Goal: Information Seeking & Learning: Learn about a topic

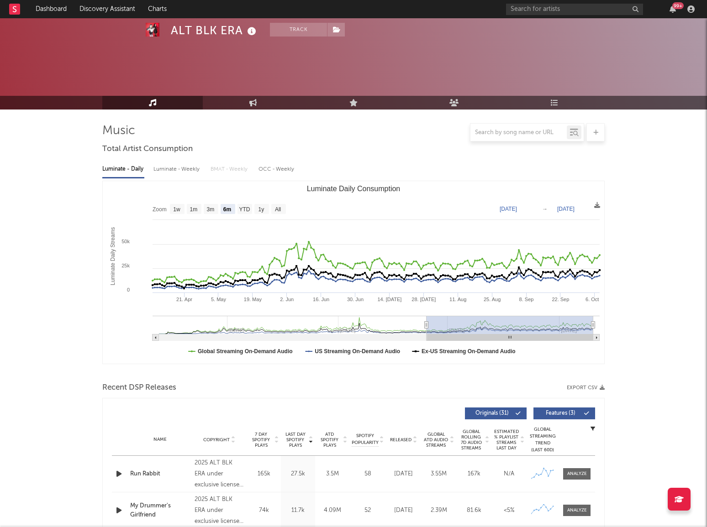
select select "6m"
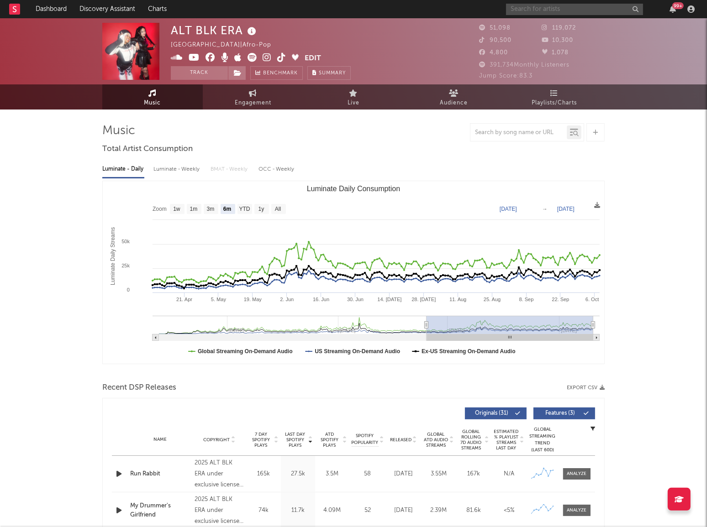
click at [532, 14] on input "text" at bounding box center [574, 9] width 137 height 11
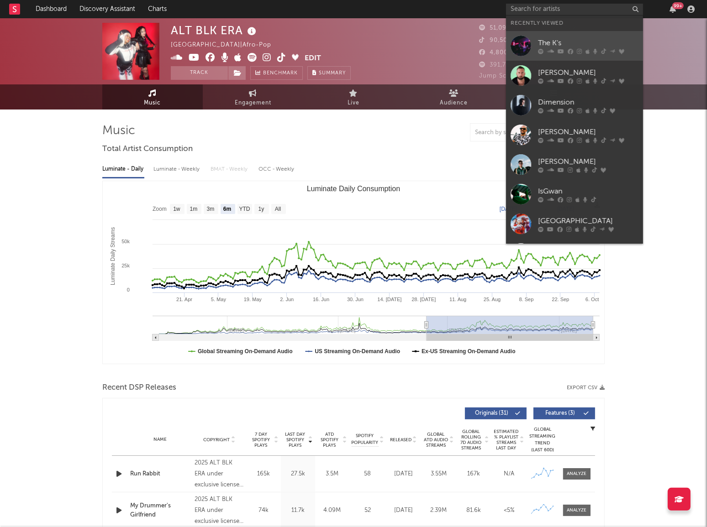
click at [569, 40] on div "The K's" at bounding box center [588, 42] width 100 height 11
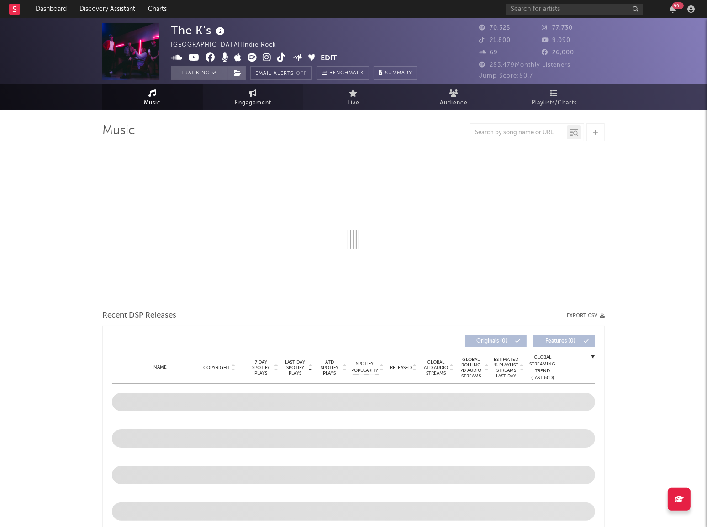
click at [256, 101] on span "Engagement" at bounding box center [253, 103] width 37 height 11
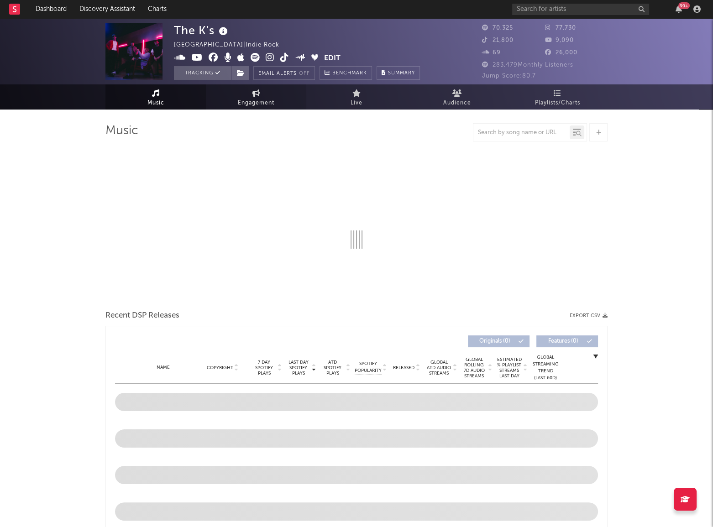
select select "1w"
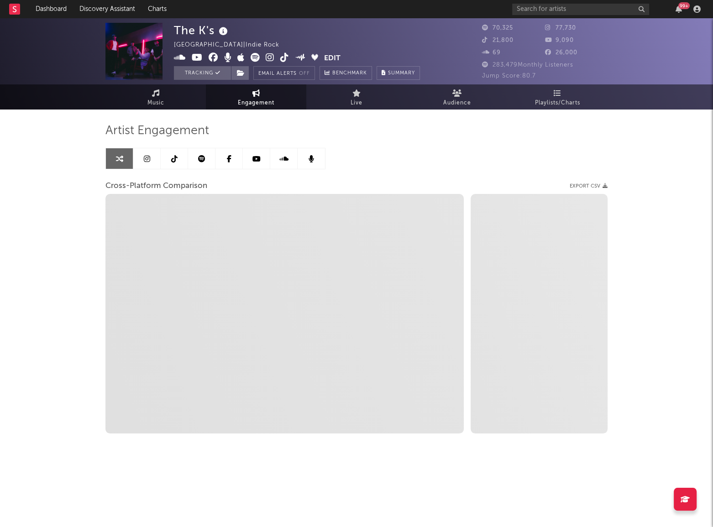
select select "1m"
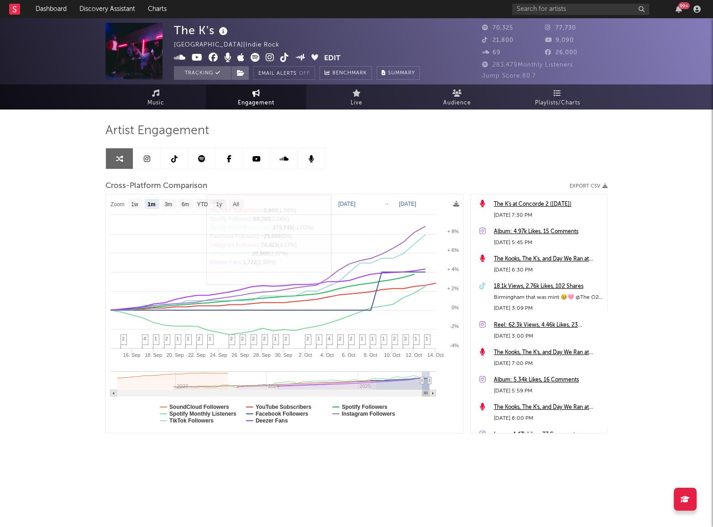
click at [355, 204] on text "[DATE]" at bounding box center [346, 204] width 17 height 6
select select "1m"
click at [360, 209] on rect at bounding box center [284, 313] width 357 height 239
click at [356, 204] on text "[DATE]" at bounding box center [346, 204] width 17 height 6
type input "[DATE]"
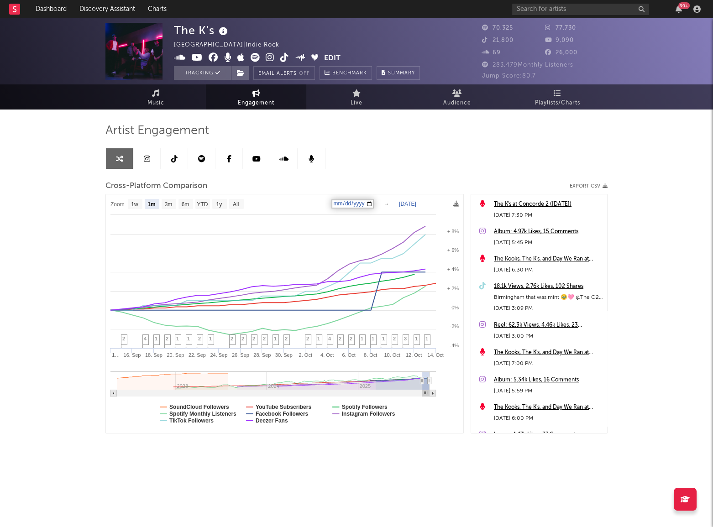
type input "0004-11-18"
type input "[DATE]"
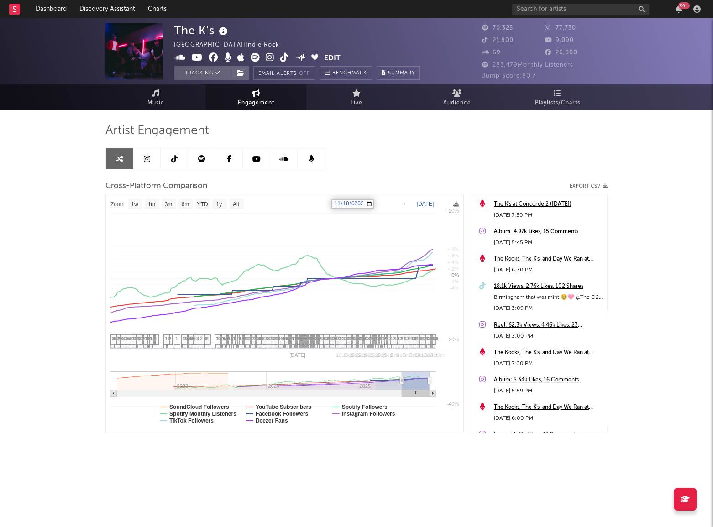
select select "1w"
